Goal: Information Seeking & Learning: Learn about a topic

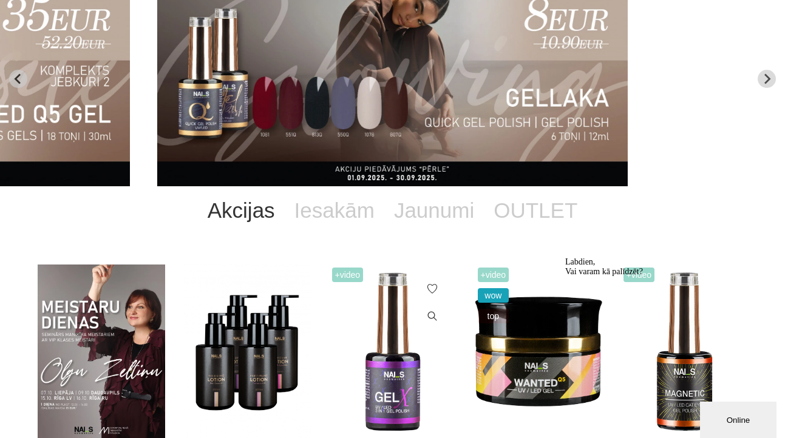
scroll to position [230, 0]
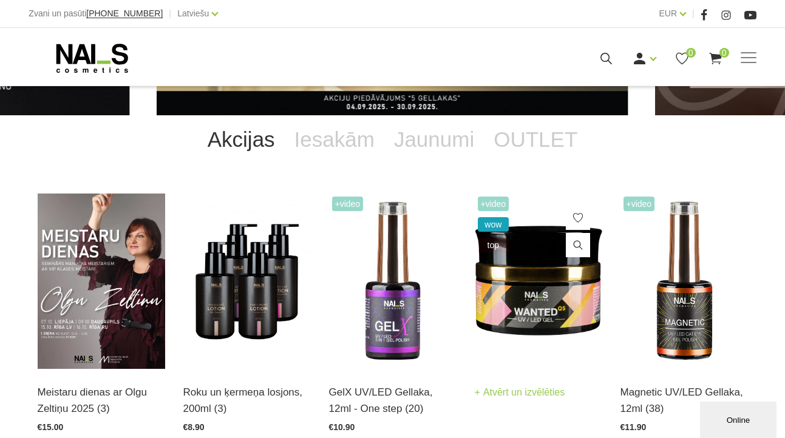
scroll to position [287, 0]
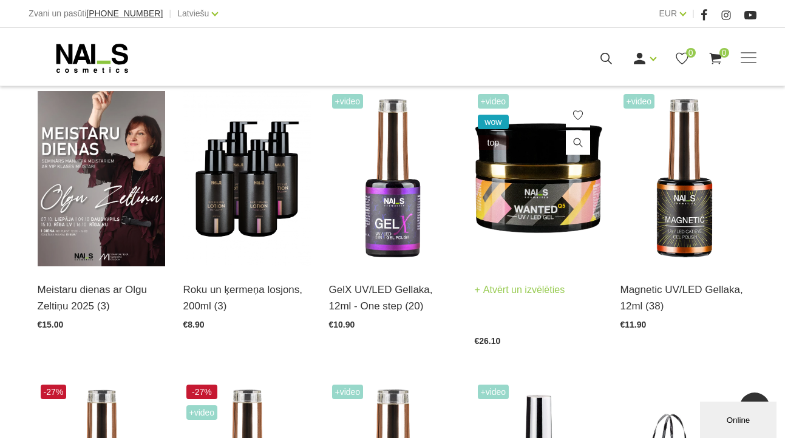
click at [480, 293] on link "Atvērt un izvēlēties" at bounding box center [520, 290] width 90 height 17
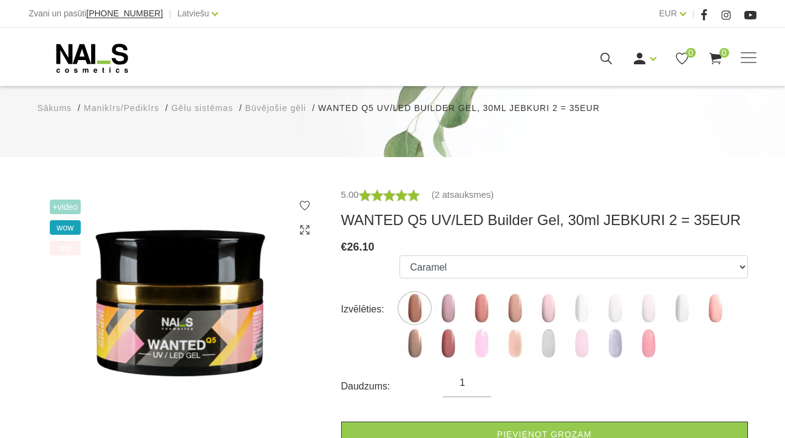
scroll to position [151, 0]
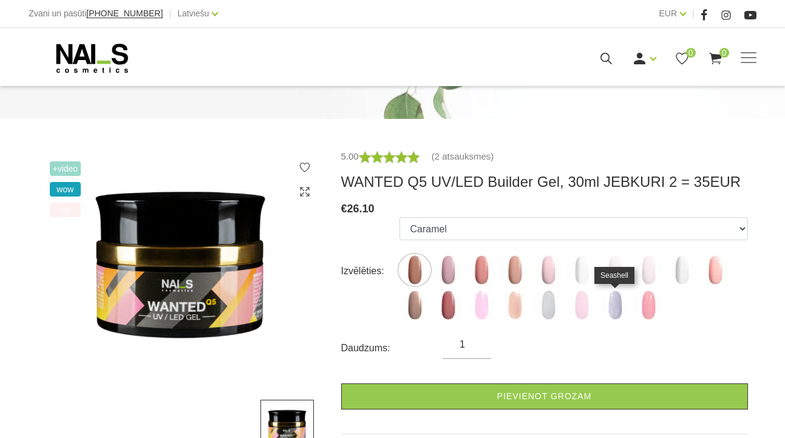
click at [613, 308] on img at bounding box center [615, 305] width 30 height 30
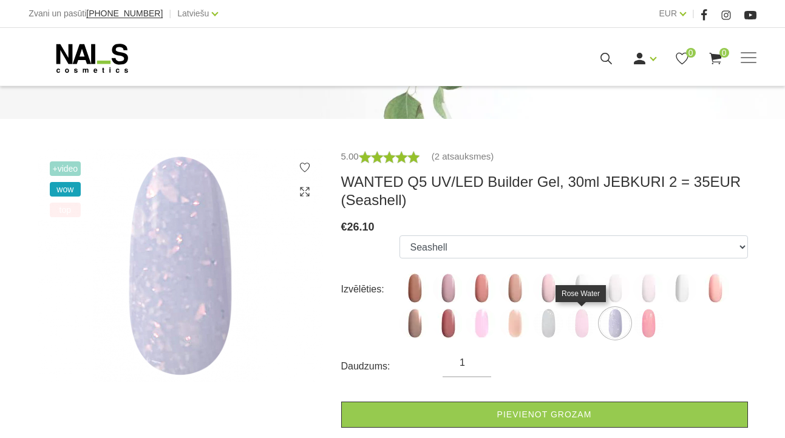
click at [581, 322] on img at bounding box center [582, 324] width 30 height 30
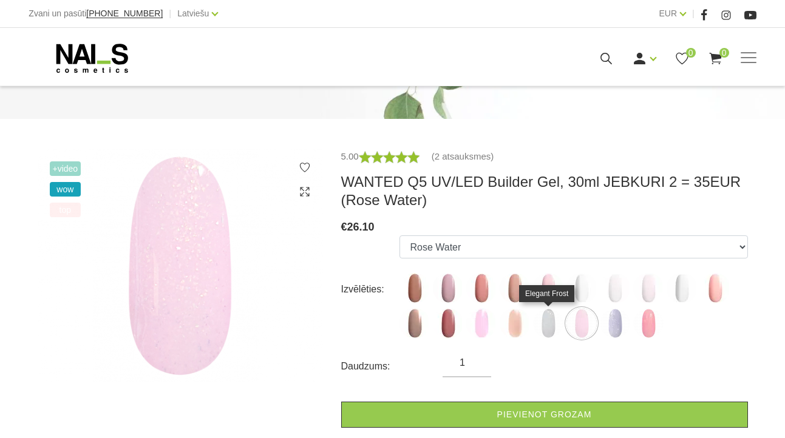
click at [547, 322] on img at bounding box center [548, 324] width 30 height 30
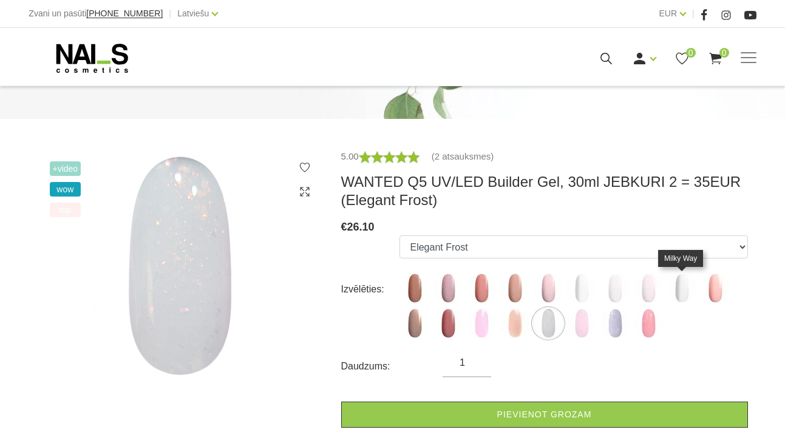
click at [680, 290] on img at bounding box center [682, 288] width 30 height 30
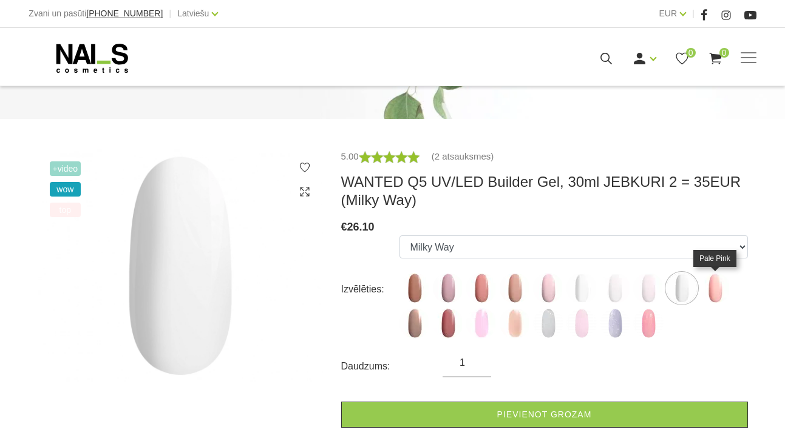
click at [722, 290] on img at bounding box center [715, 288] width 30 height 30
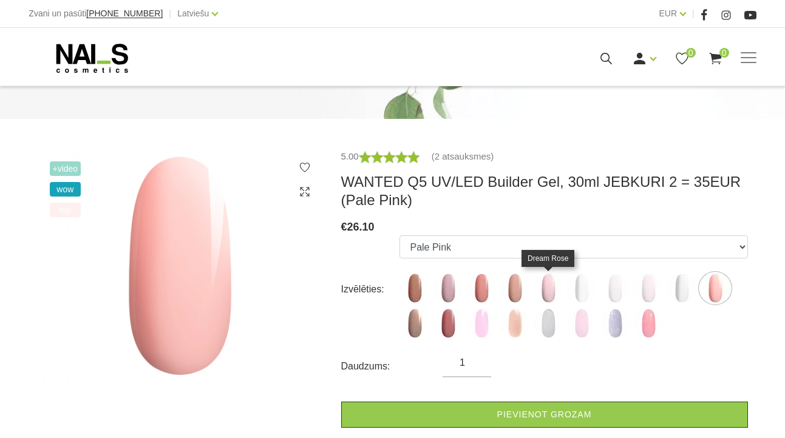
click at [550, 289] on img at bounding box center [548, 288] width 30 height 30
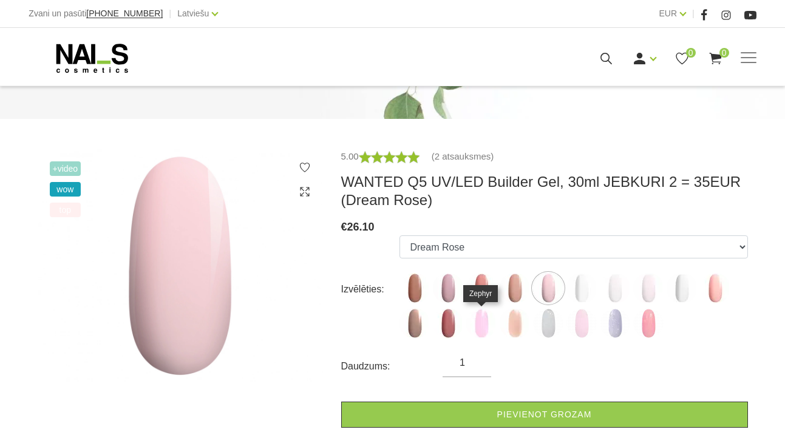
click at [480, 326] on img at bounding box center [481, 324] width 30 height 30
select select "6168"
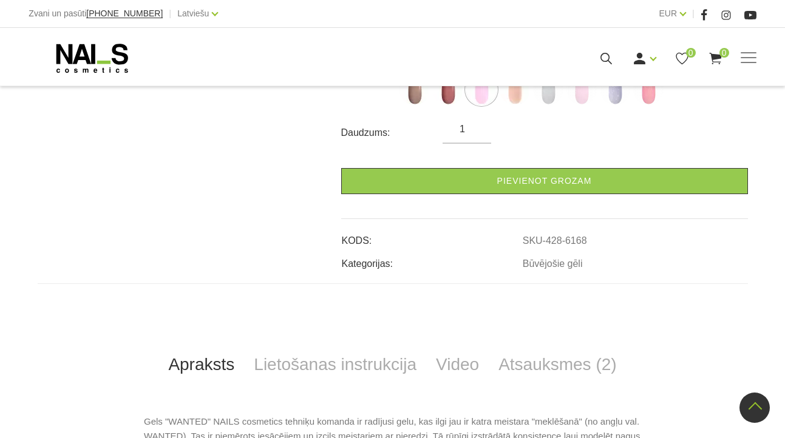
scroll to position [0, 0]
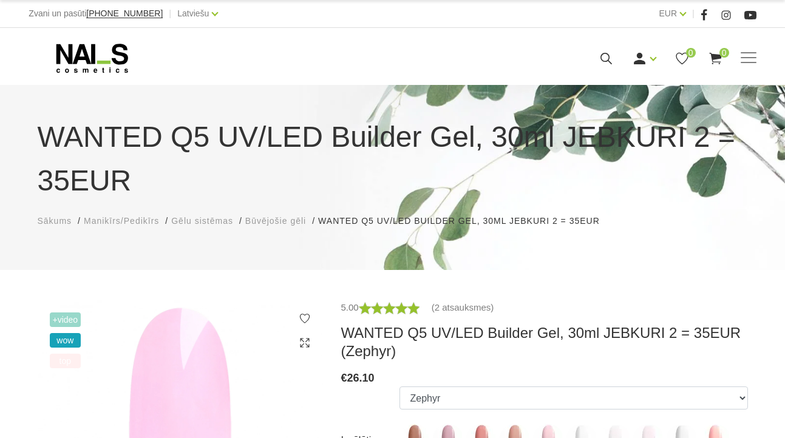
click at [188, 224] on span "Gēlu sistēmas" at bounding box center [202, 221] width 62 height 10
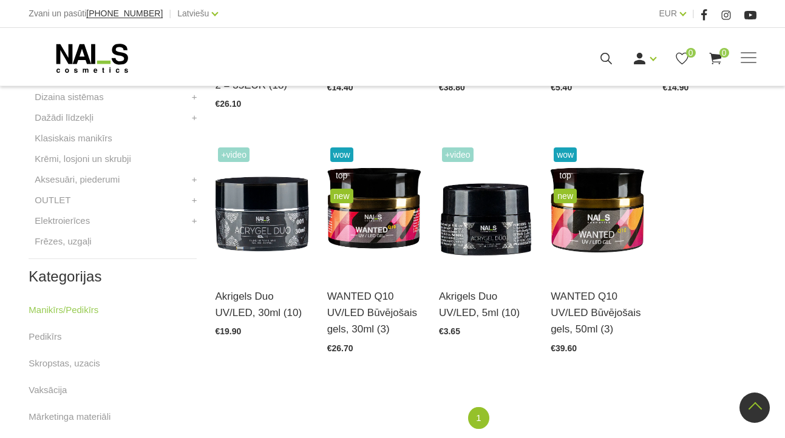
scroll to position [551, 0]
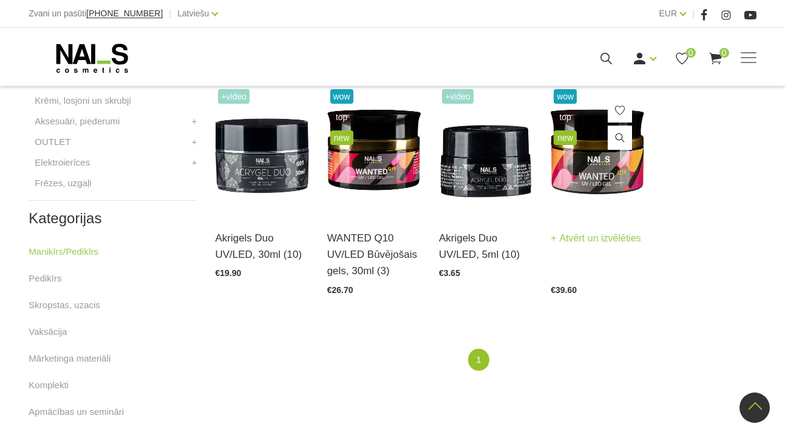
click at [575, 247] on link "Atvērt un izvēlēties" at bounding box center [596, 238] width 90 height 17
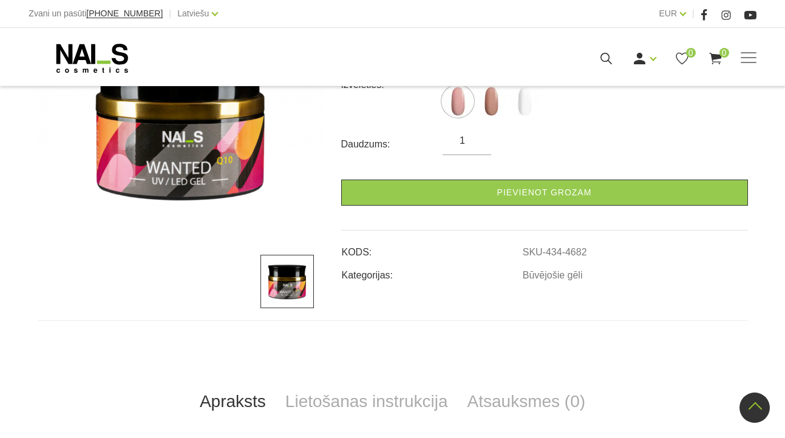
scroll to position [455, 0]
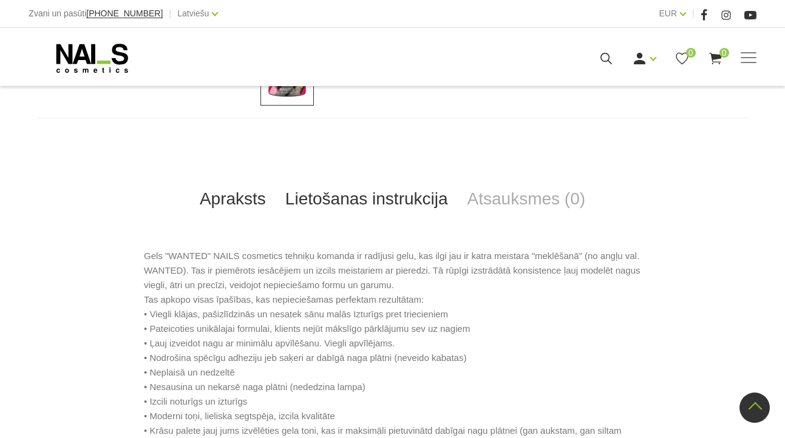
click at [396, 203] on link "Lietošanas instrukcija" at bounding box center [367, 199] width 182 height 40
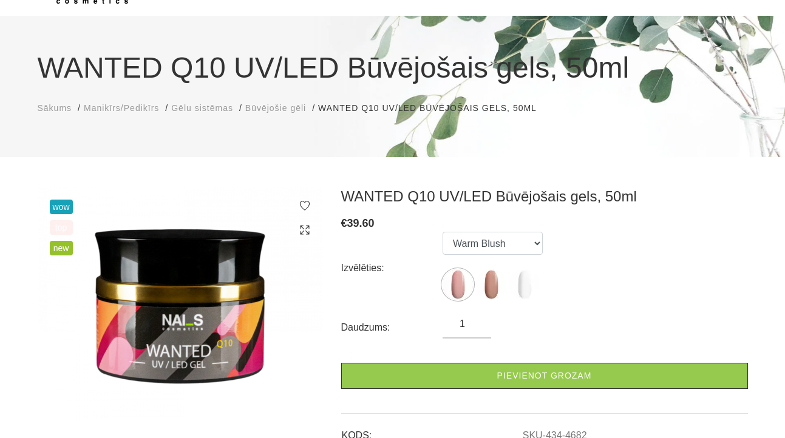
scroll to position [0, 0]
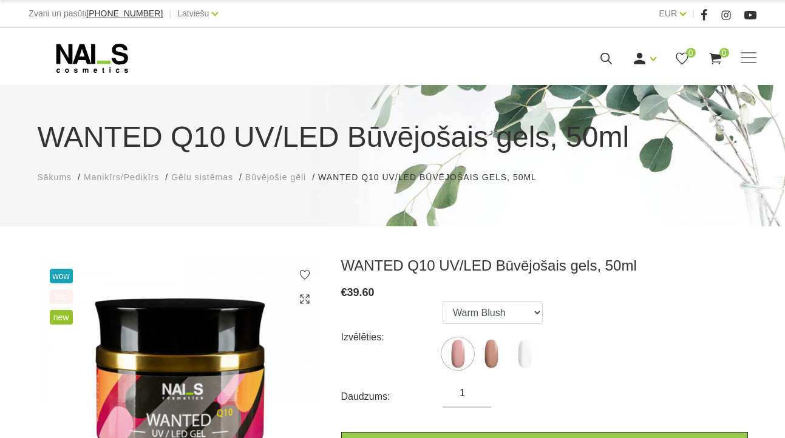
click at [106, 180] on span "Manikīrs/Pedikīrs" at bounding box center [121, 177] width 75 height 10
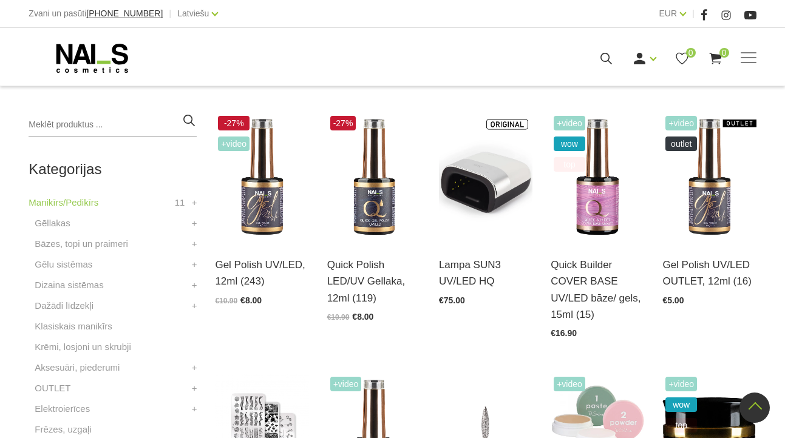
scroll to position [312, 0]
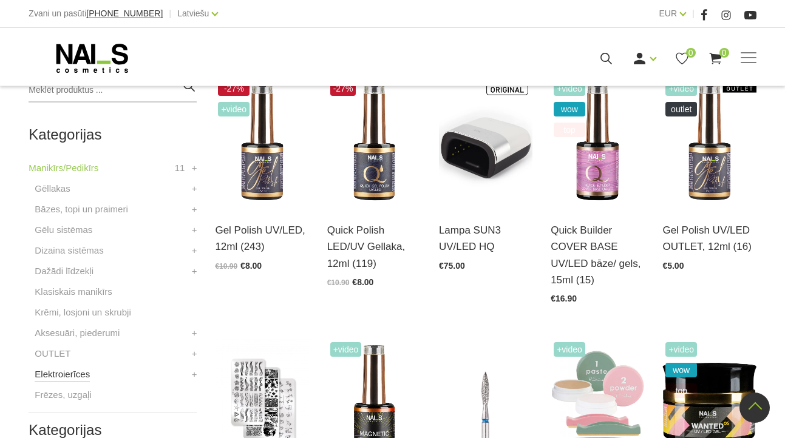
click at [60, 376] on link "Elektroierīces" at bounding box center [62, 374] width 55 height 15
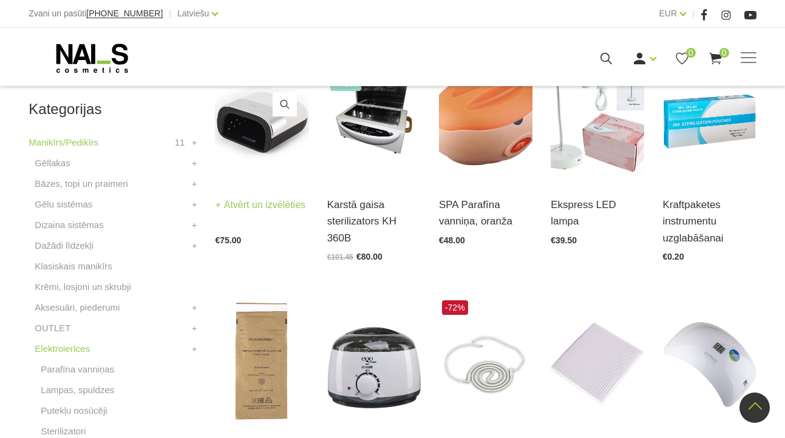
scroll to position [216, 0]
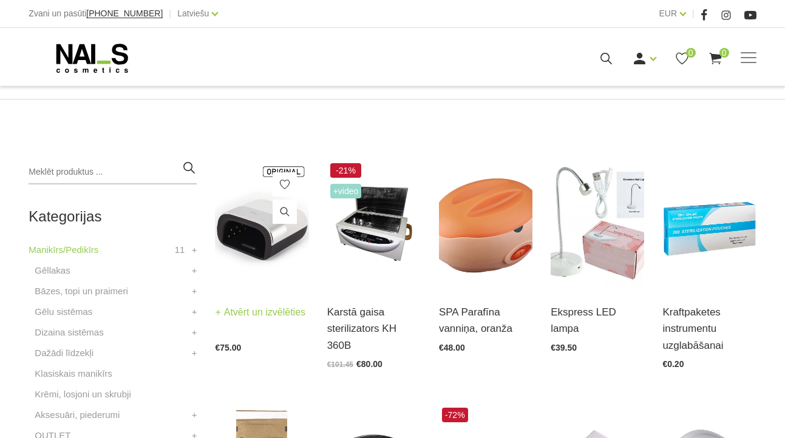
click at [263, 245] on img at bounding box center [262, 224] width 94 height 129
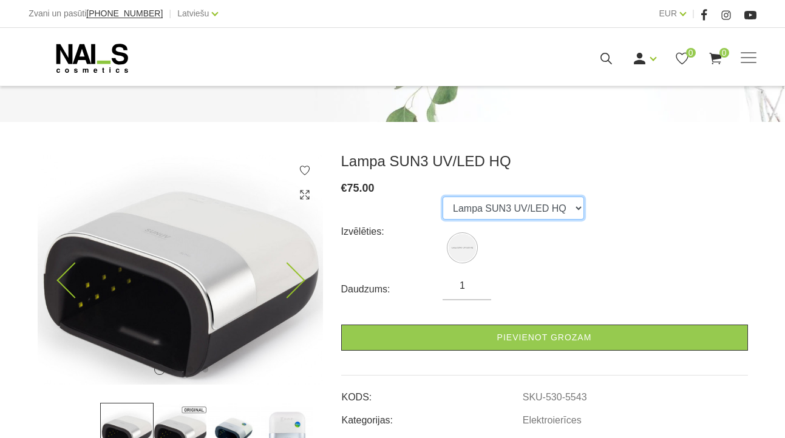
scroll to position [107, 0]
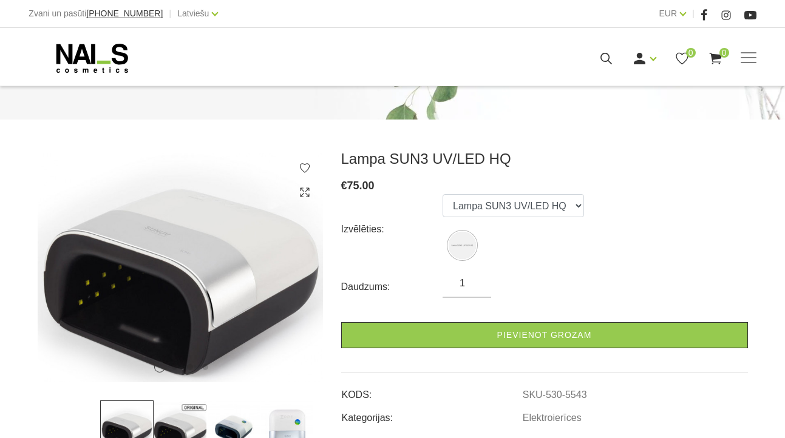
click at [189, 415] on img at bounding box center [180, 427] width 53 height 53
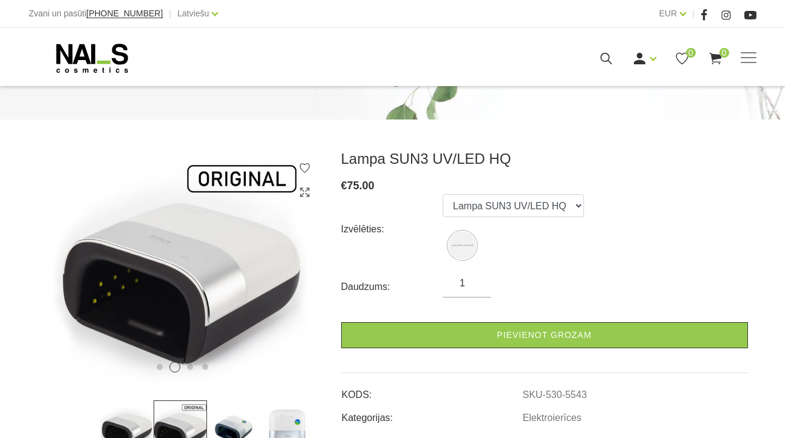
click at [231, 421] on img at bounding box center [233, 427] width 53 height 53
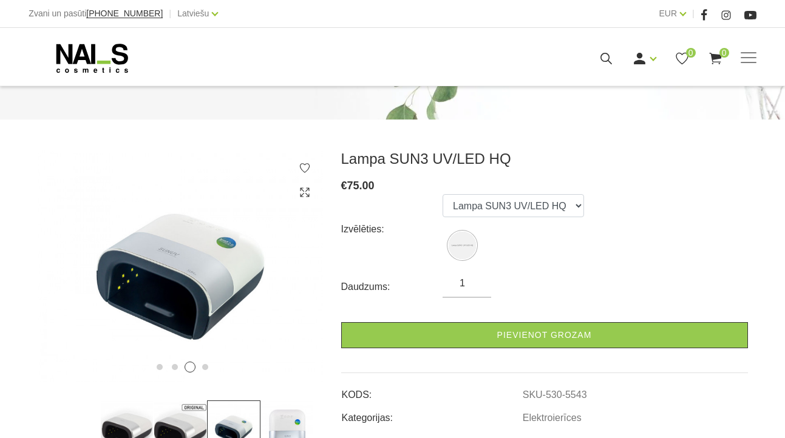
click at [282, 427] on img at bounding box center [287, 427] width 53 height 53
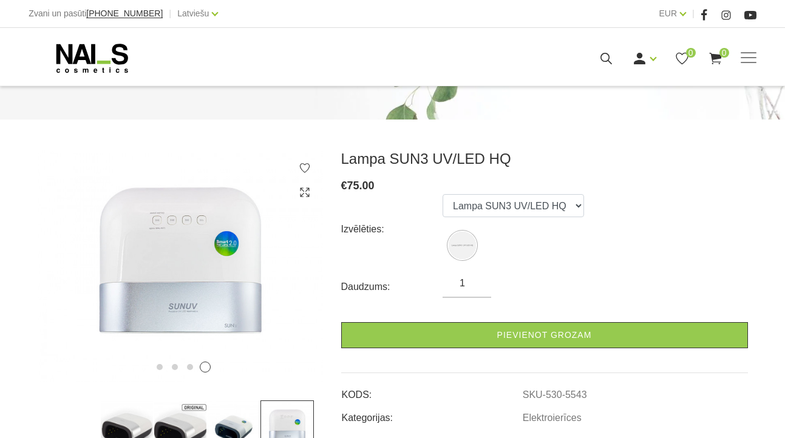
click at [137, 427] on img at bounding box center [126, 427] width 53 height 53
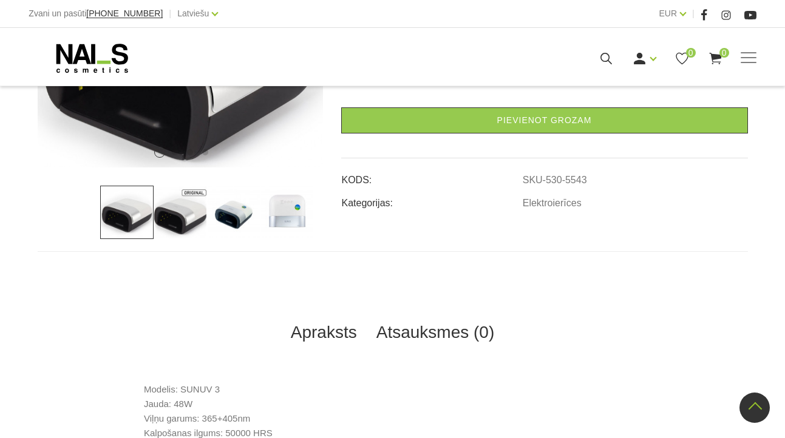
scroll to position [524, 0]
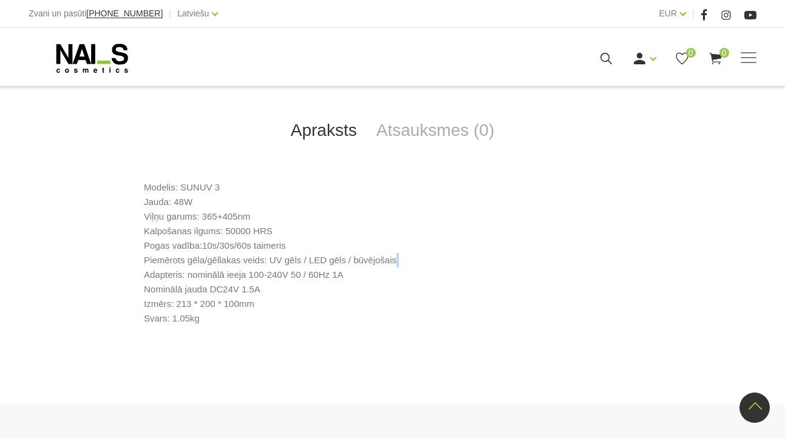
drag, startPoint x: 405, startPoint y: 261, endPoint x: 121, endPoint y: 267, distance: 284.3
click at [121, 267] on div "Modelis: SUNUV 3 Jauda: 48W Viļņu garums: 365+405nm Kalpošanas ilgums: 50000 HR…" at bounding box center [393, 262] width 711 height 164
